Goal: Information Seeking & Learning: Learn about a topic

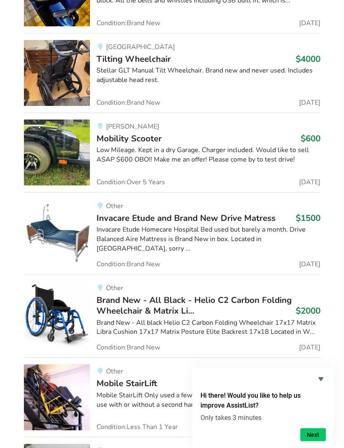
scroll to position [7141, 0]
click at [318, 384] on icon "Hide survey" at bounding box center [321, 379] width 10 height 10
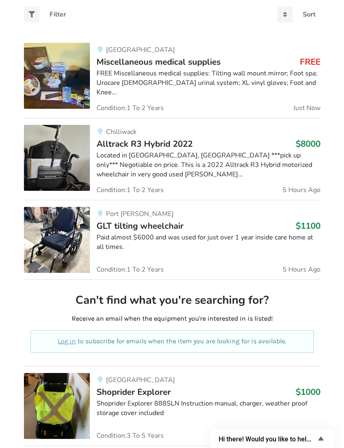
scroll to position [0, 0]
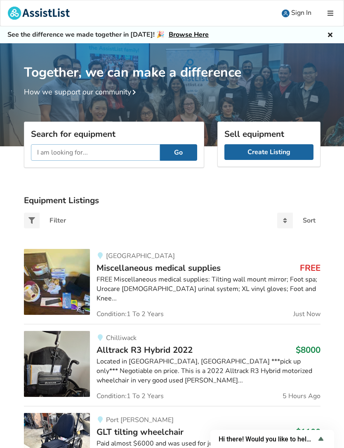
click at [49, 151] on input "text" at bounding box center [95, 152] width 129 height 16
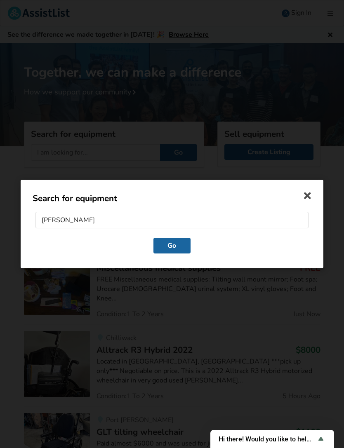
type input "Parkinson’s"
click at [167, 246] on button "Go" at bounding box center [171, 246] width 37 height 16
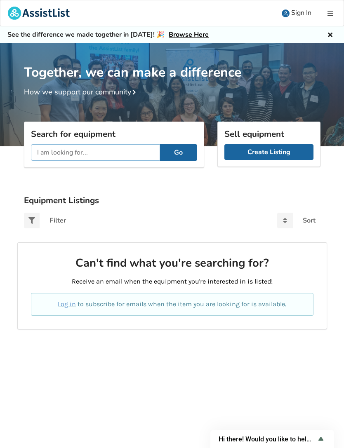
click at [52, 148] on input "text" at bounding box center [95, 152] width 129 height 16
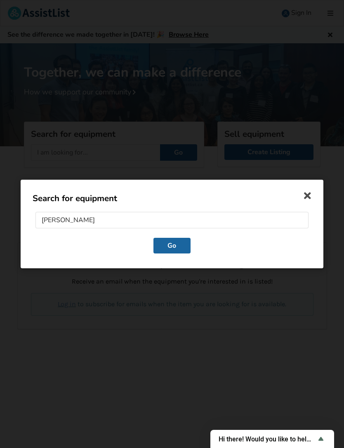
click at [304, 188] on icon at bounding box center [307, 194] width 15 height 15
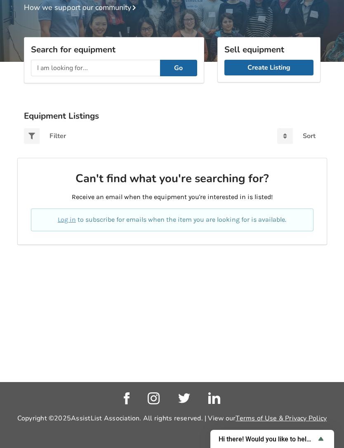
scroll to position [86, 0]
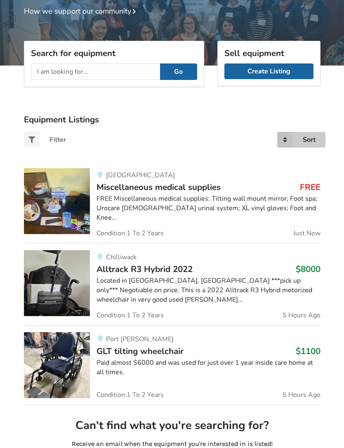
click at [282, 132] on icon at bounding box center [285, 140] width 16 height 16
click at [230, 142] on div "Sort Most recent Price ascending Price descending" at bounding box center [269, 139] width 116 height 29
click at [50, 75] on input "text" at bounding box center [95, 71] width 129 height 16
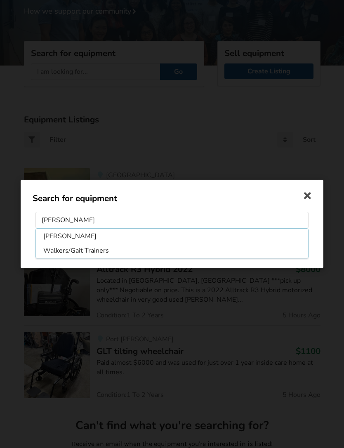
click at [55, 250] on li "Walkers/Gait Trainers" at bounding box center [171, 250] width 269 height 13
type input "Walkers/Gait Trainers"
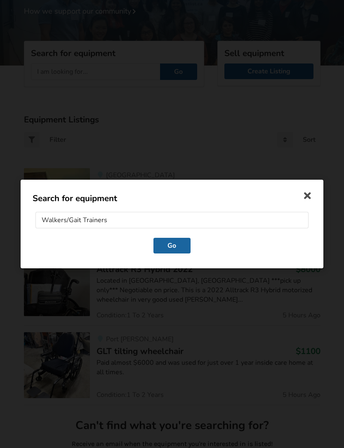
click at [169, 246] on button "Go" at bounding box center [171, 246] width 37 height 16
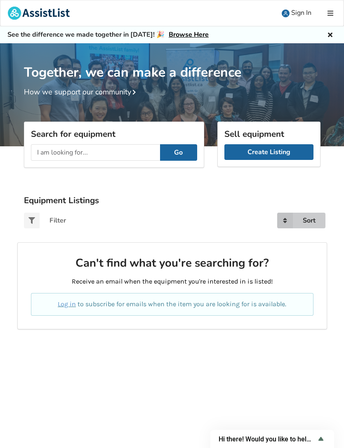
click at [281, 213] on icon at bounding box center [285, 221] width 16 height 16
click at [272, 238] on span "Most recent" at bounding box center [285, 236] width 36 height 9
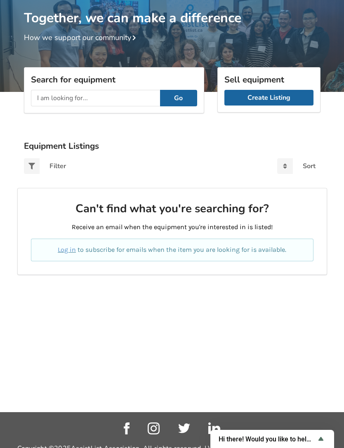
scroll to position [54, 0]
click at [29, 160] on icon at bounding box center [32, 167] width 16 height 16
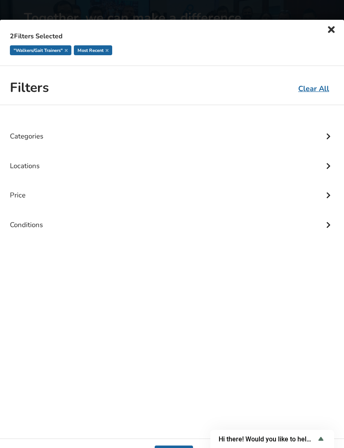
click at [20, 162] on div "Locations" at bounding box center [172, 160] width 324 height 30
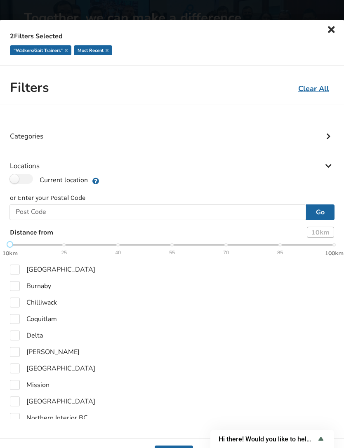
click at [312, 86] on u "Clear All" at bounding box center [313, 89] width 31 height 10
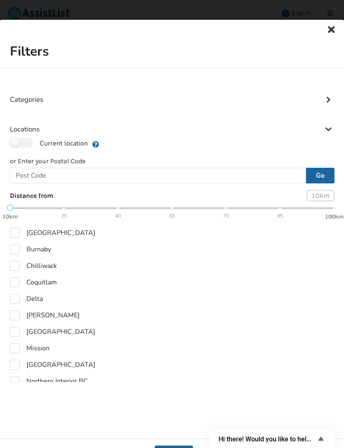
click at [330, 29] on icon at bounding box center [332, 30] width 12 height 10
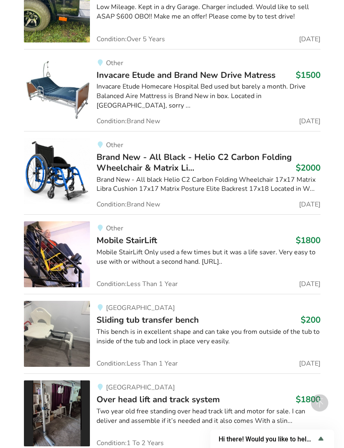
scroll to position [7285, 0]
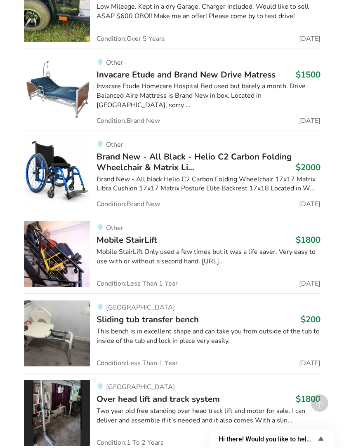
click at [50, 225] on img at bounding box center [57, 254] width 66 height 66
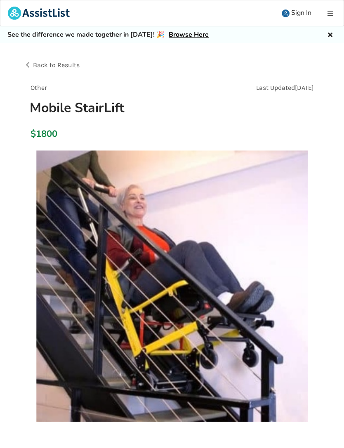
click at [326, 26] on link at bounding box center [331, 13] width 25 height 26
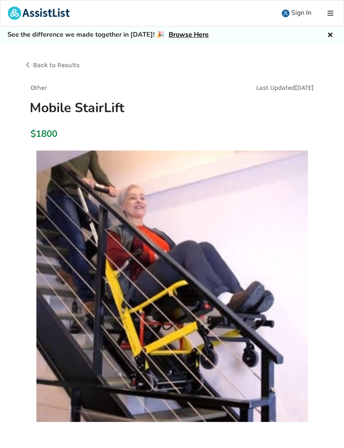
click at [327, 35] on icon at bounding box center [330, 33] width 8 height 7
